Goal: Complete application form

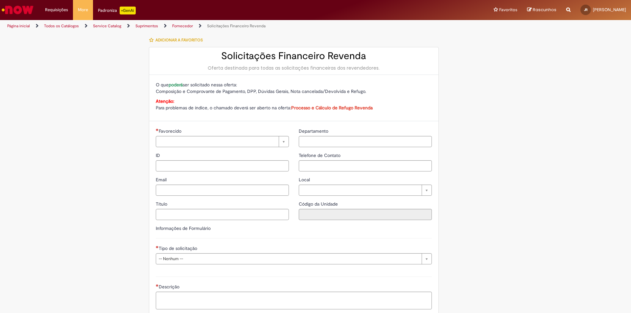
type input "**********"
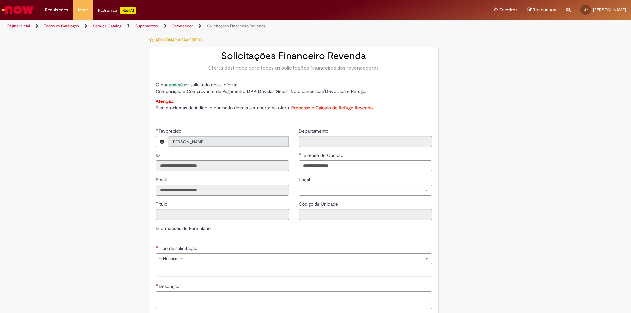
click at [19, 11] on img "Ir para a Homepage" at bounding box center [18, 9] width 34 height 13
type input "**********"
